Goal: Task Accomplishment & Management: Complete application form

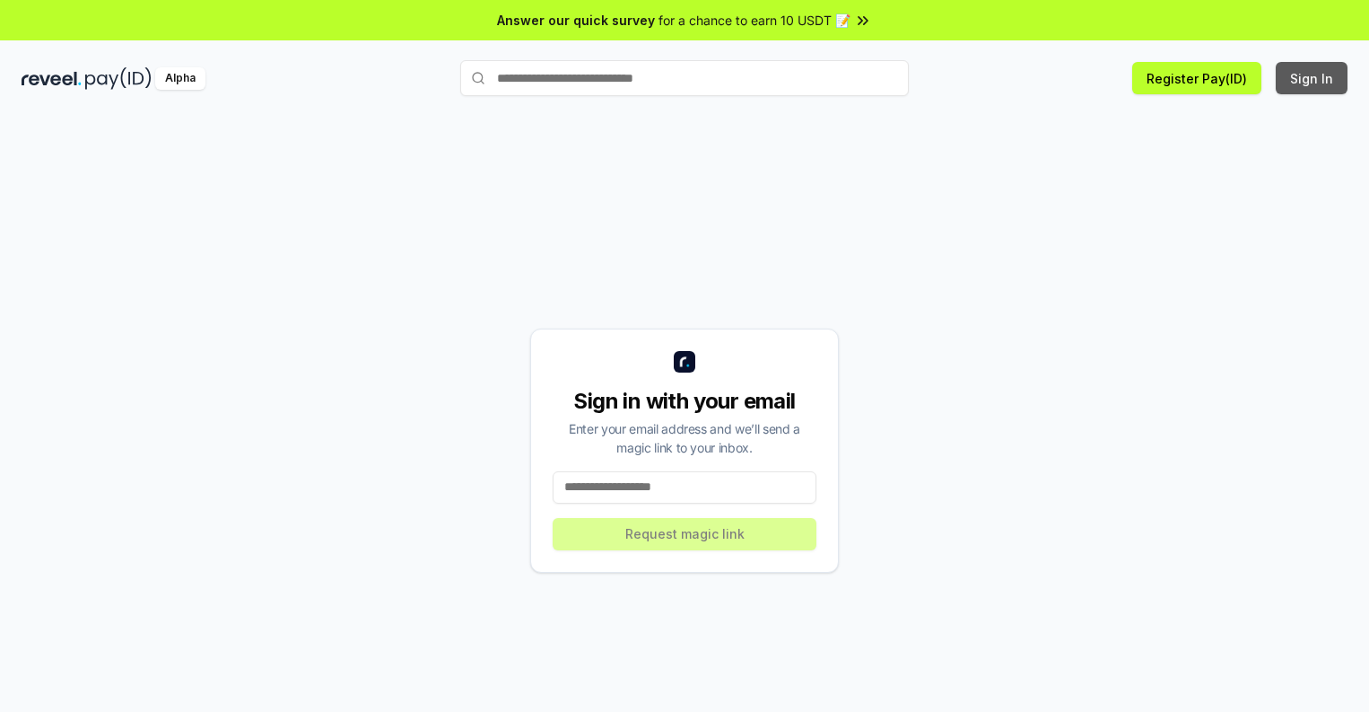
click at [1313, 78] on button "Sign In" at bounding box center [1312, 78] width 72 height 32
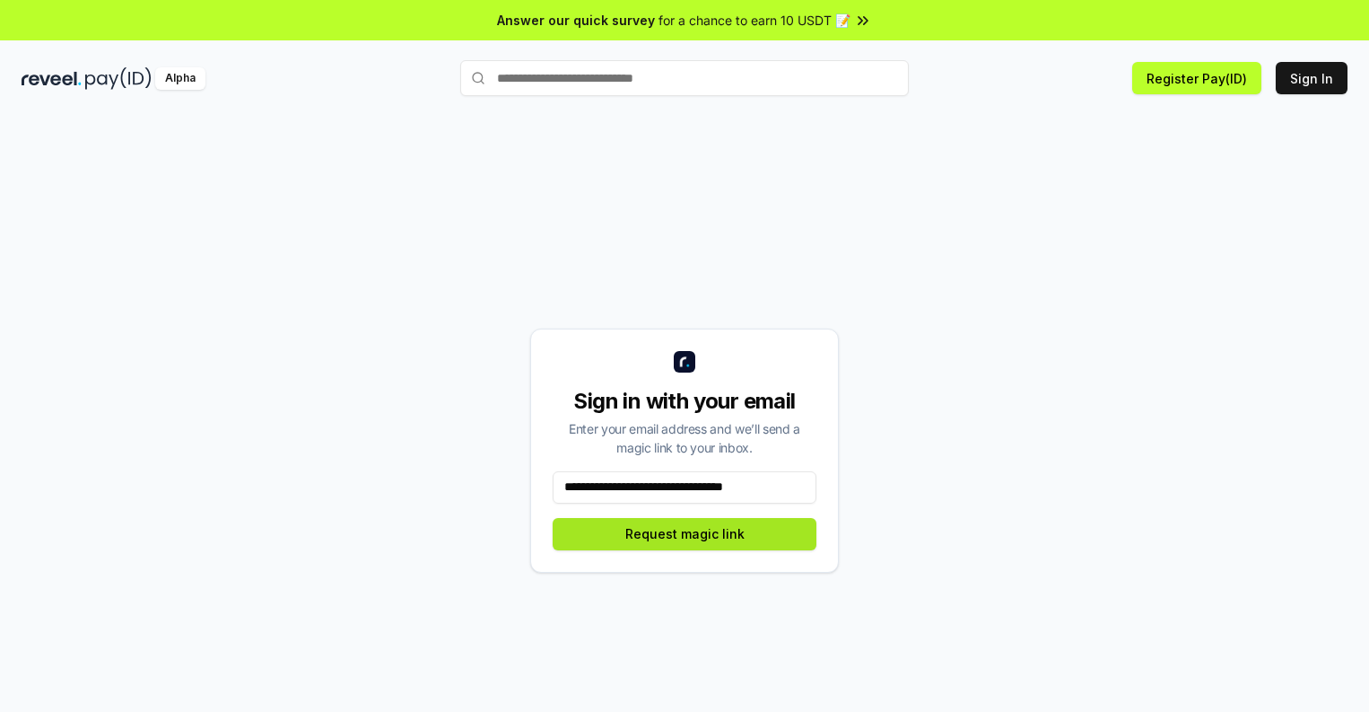
type input "**********"
click at [685, 533] on button "Request magic link" at bounding box center [685, 534] width 264 height 32
